Goal: Transaction & Acquisition: Subscribe to service/newsletter

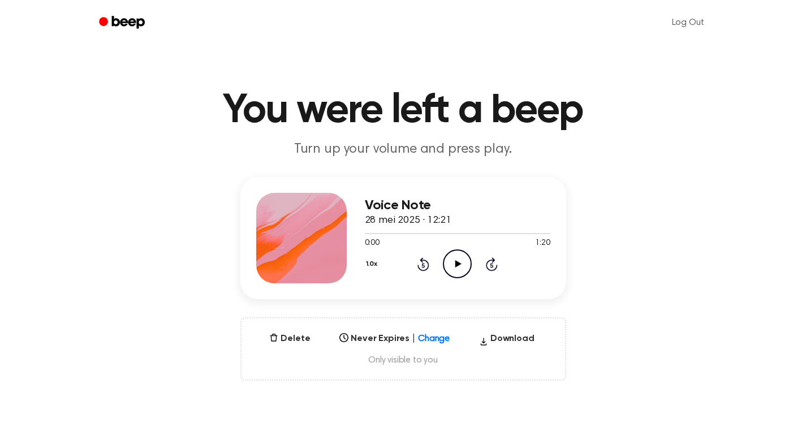
click at [462, 261] on icon "Play Audio" at bounding box center [457, 264] width 29 height 29
click at [462, 261] on icon "Pause Audio" at bounding box center [457, 264] width 29 height 29
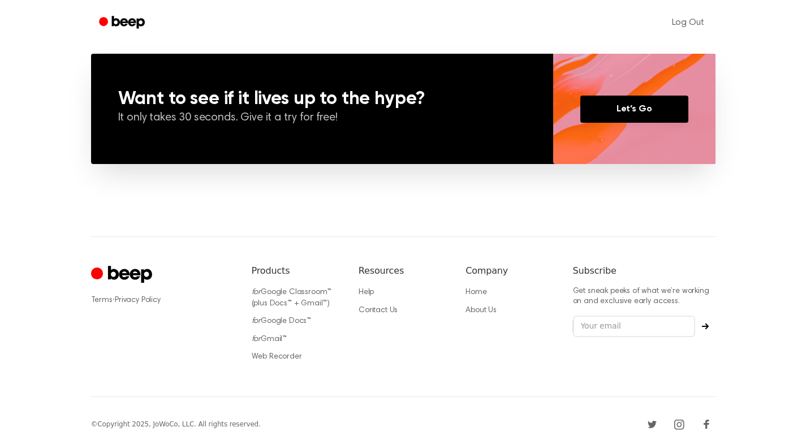
scroll to position [839, 0]
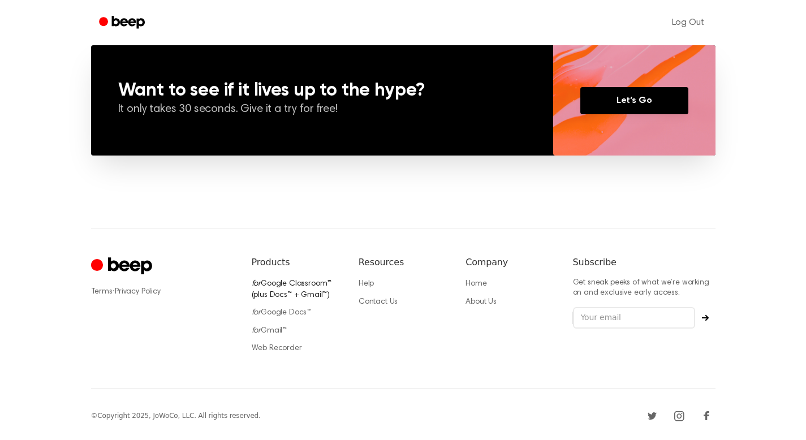
click at [306, 283] on link "for Google Classroom™ (plus Docs™ + Gmail™)" at bounding box center [292, 289] width 80 height 19
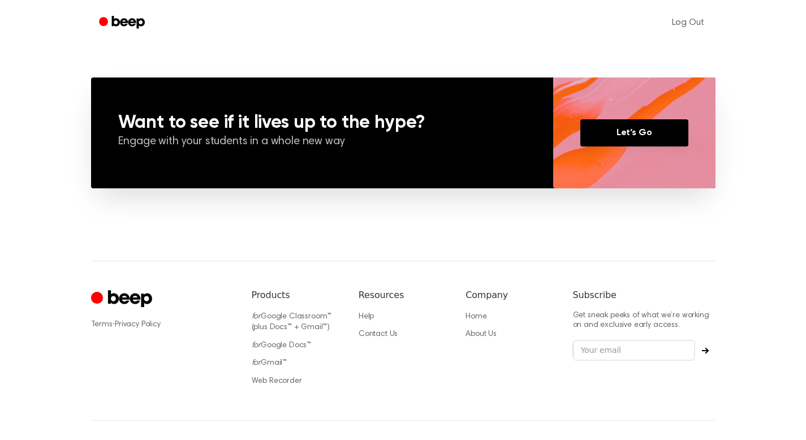
scroll to position [950, 0]
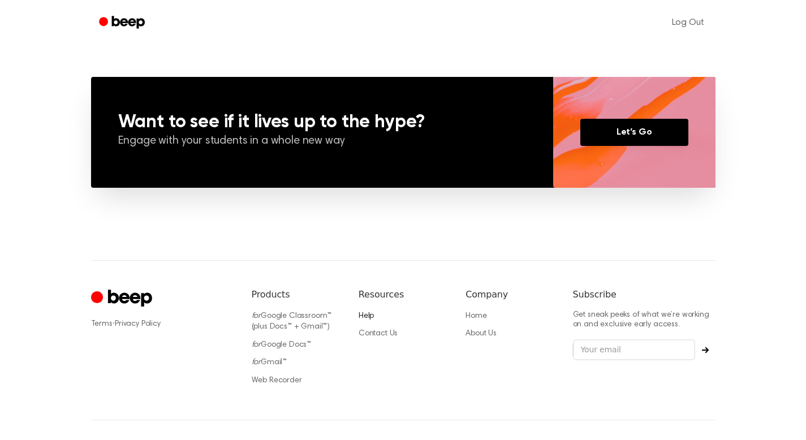
click at [365, 315] on link "Help" at bounding box center [366, 316] width 15 height 8
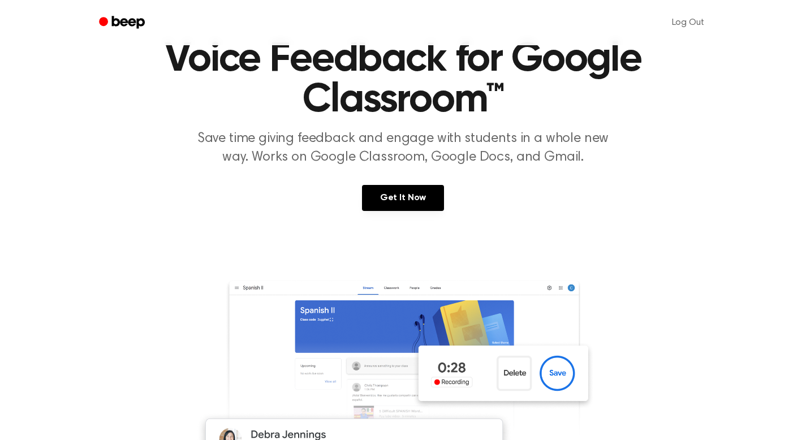
scroll to position [3, 0]
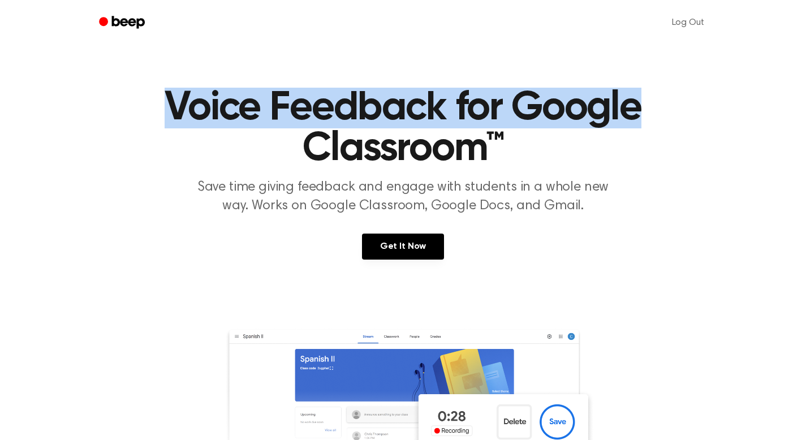
drag, startPoint x: 804, startPoint y: 48, endPoint x: 806, endPoint y: 31, distance: 17.1
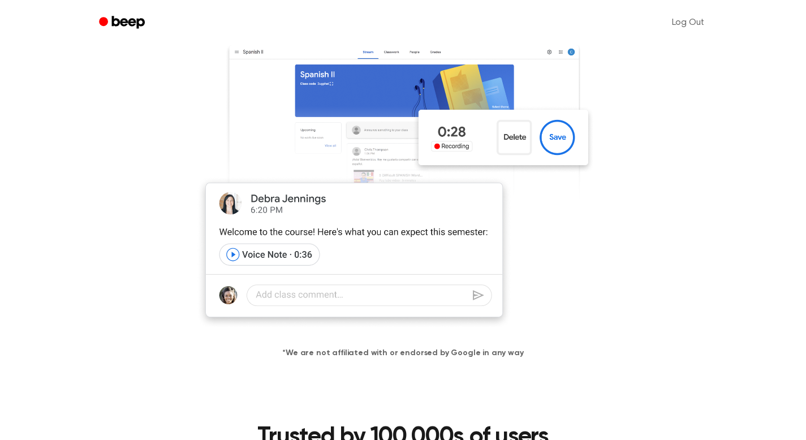
scroll to position [0, 0]
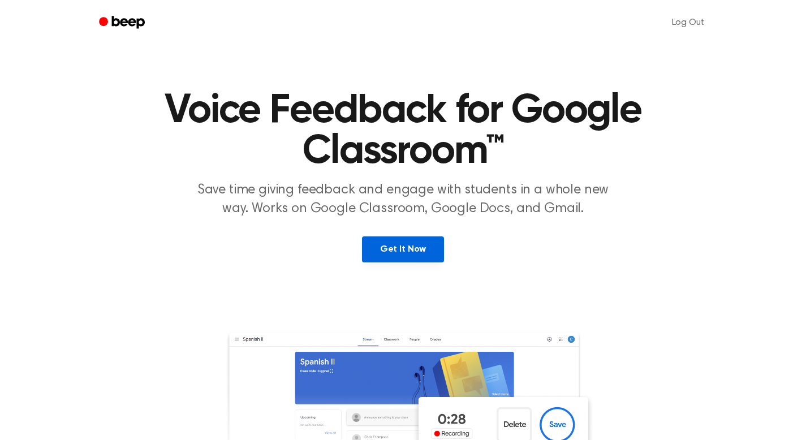
click at [384, 248] on link "Get It Now" at bounding box center [403, 250] width 82 height 26
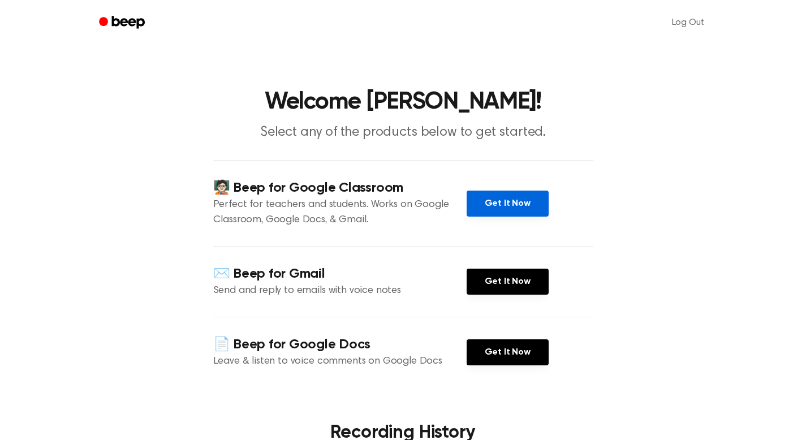
click at [488, 207] on link "Get It Now" at bounding box center [508, 204] width 82 height 26
drag, startPoint x: 488, startPoint y: 207, endPoint x: 452, endPoint y: 61, distance: 150.4
